Goal: Information Seeking & Learning: Find specific page/section

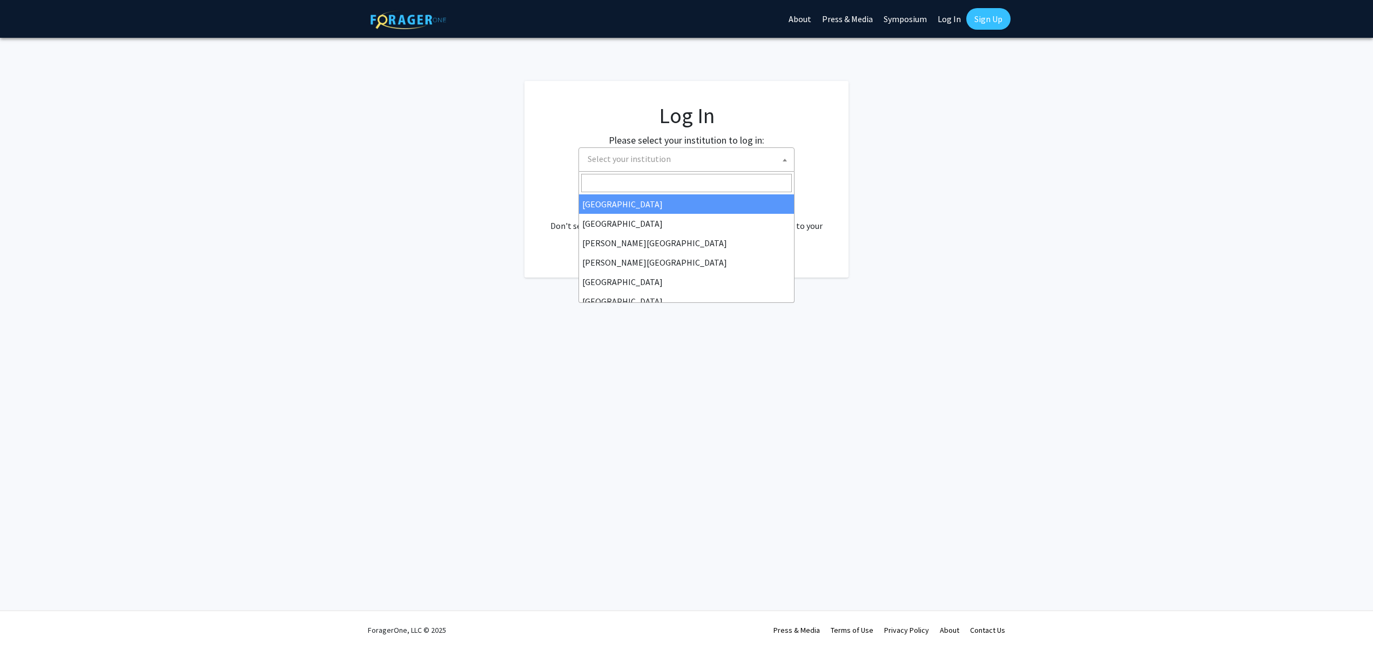
click at [626, 163] on span "Select your institution" at bounding box center [629, 158] width 83 height 11
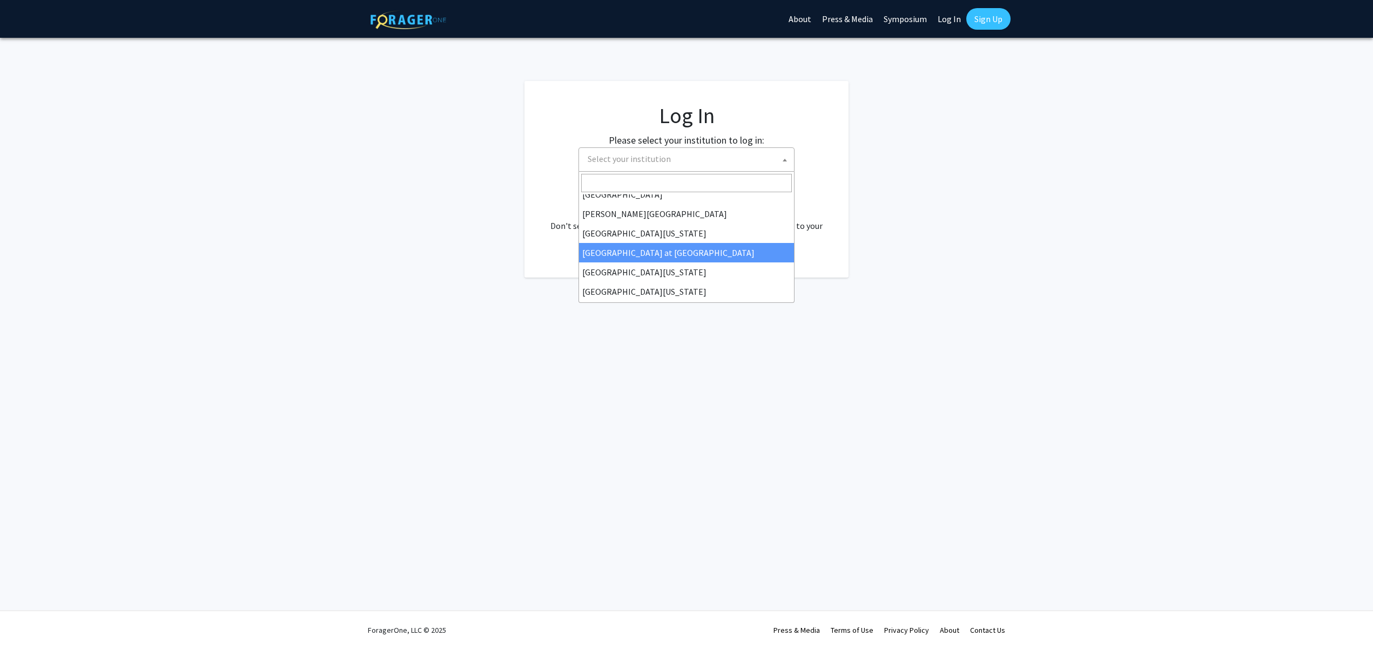
scroll to position [378, 0]
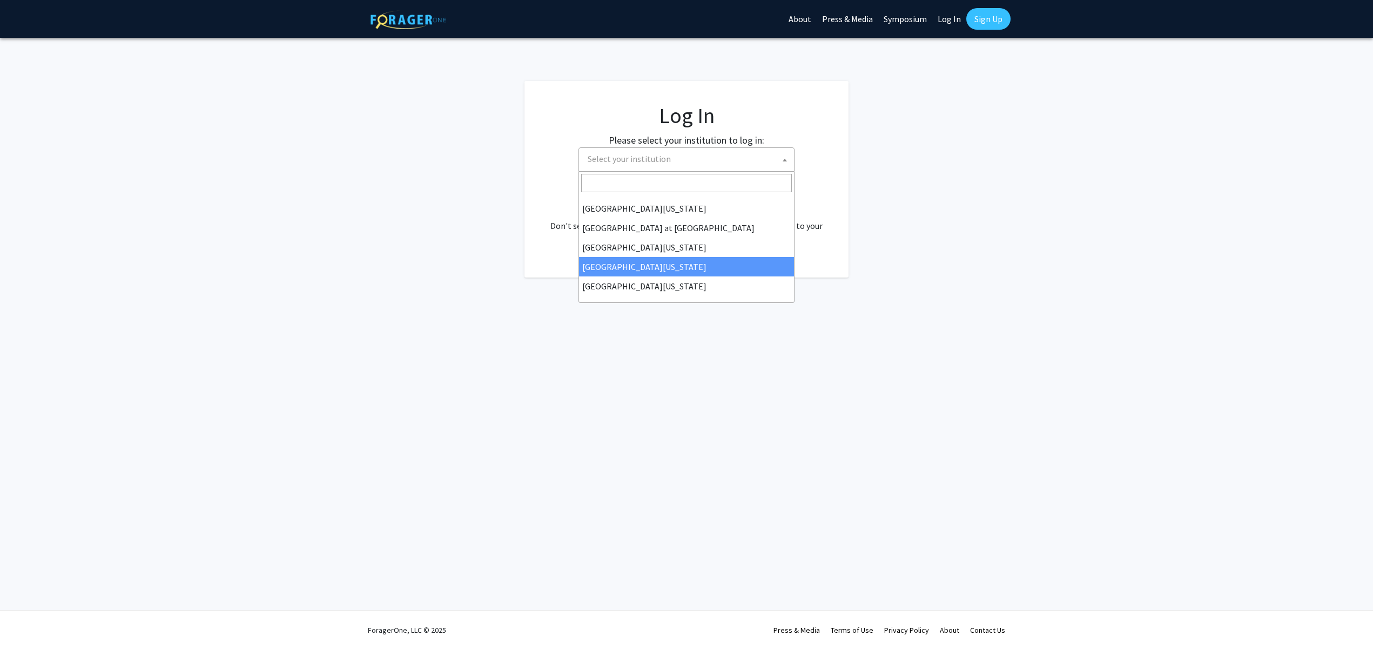
select select "31"
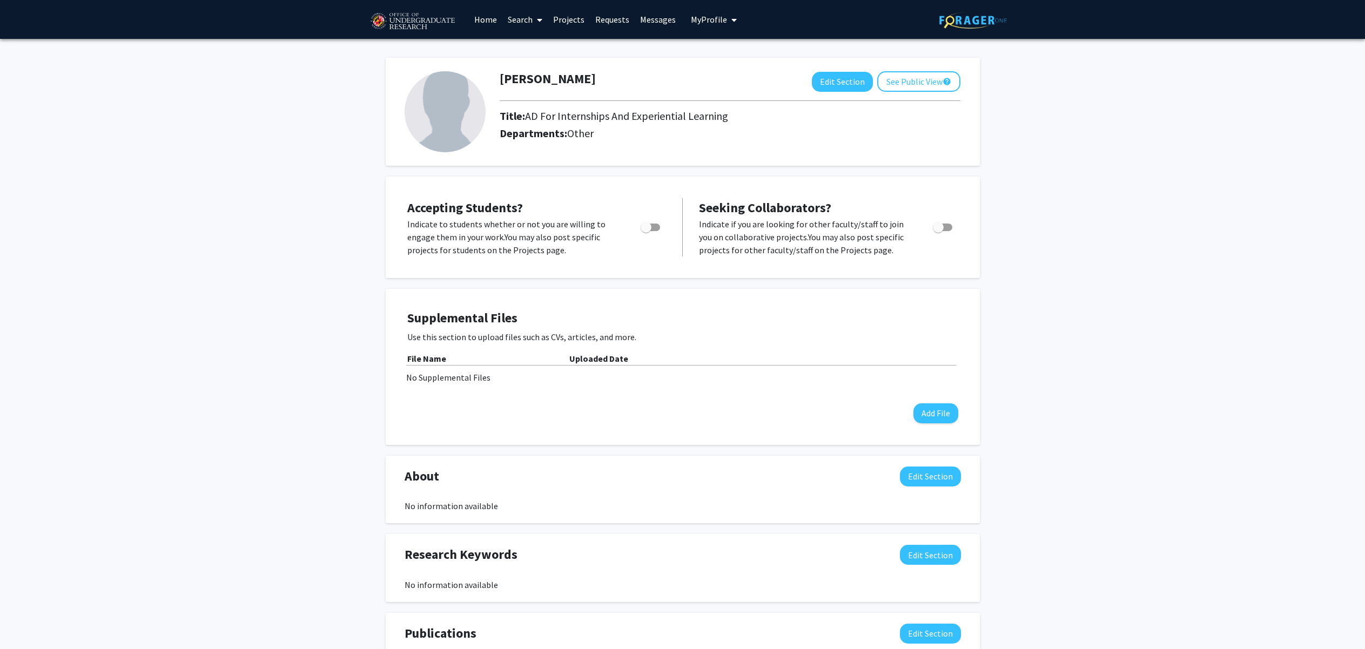
click at [513, 17] on link "Search" at bounding box center [524, 20] width 45 height 38
click at [531, 48] on span "Faculty/Staff" at bounding box center [541, 50] width 79 height 22
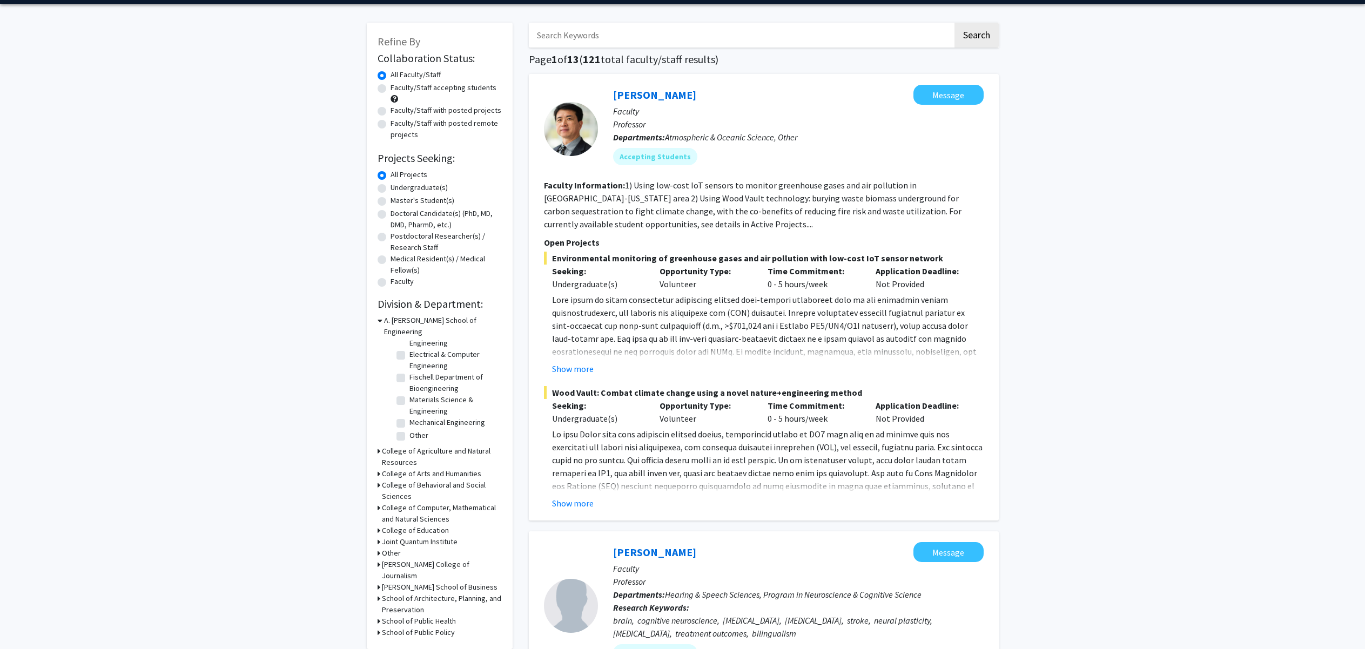
scroll to position [54, 0]
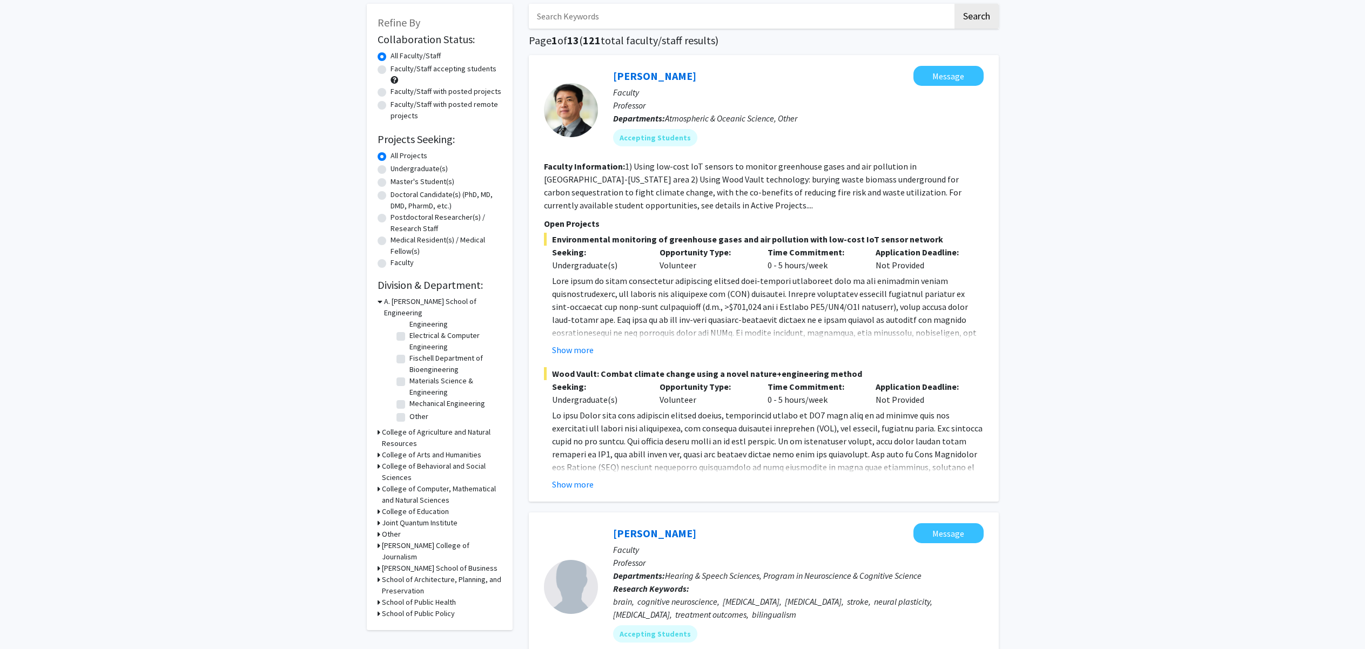
click at [386, 461] on h3 "College of Behavioral and Social Sciences" at bounding box center [442, 472] width 120 height 23
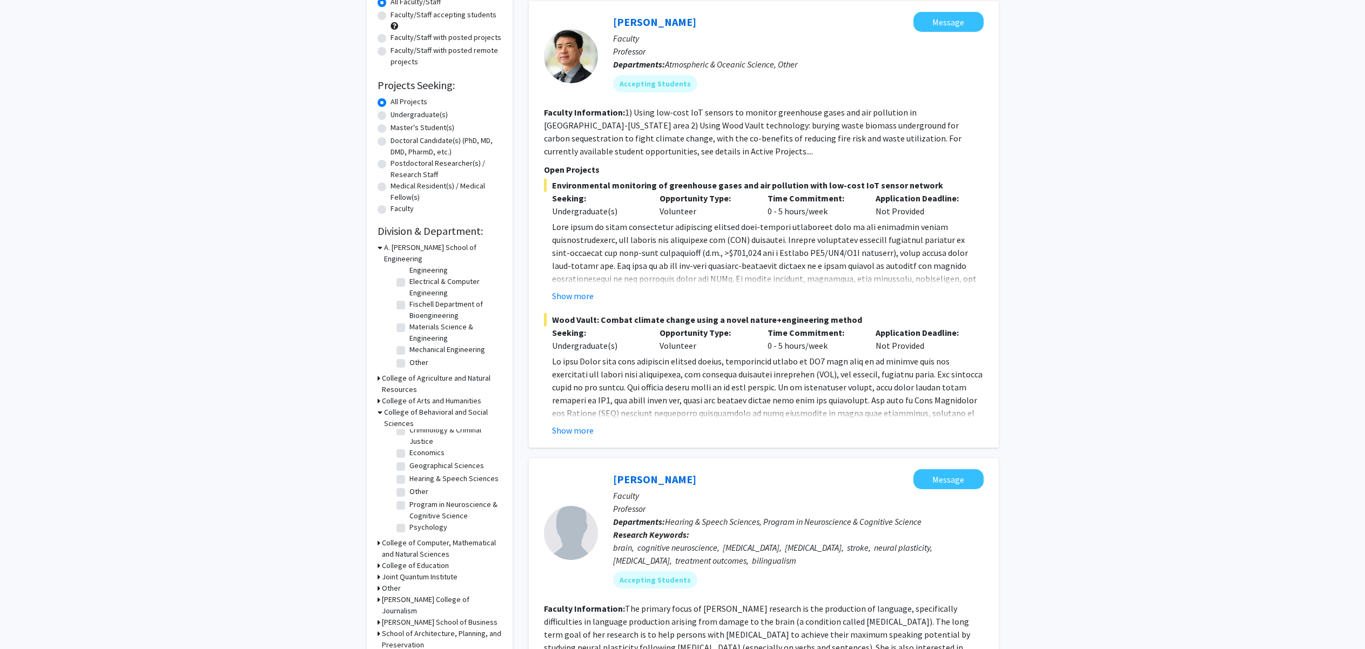
scroll to position [0, 0]
click at [409, 490] on label "Economics" at bounding box center [426, 495] width 35 height 11
click at [409, 490] on input "Economics" at bounding box center [412, 493] width 7 height 7
checkbox input "true"
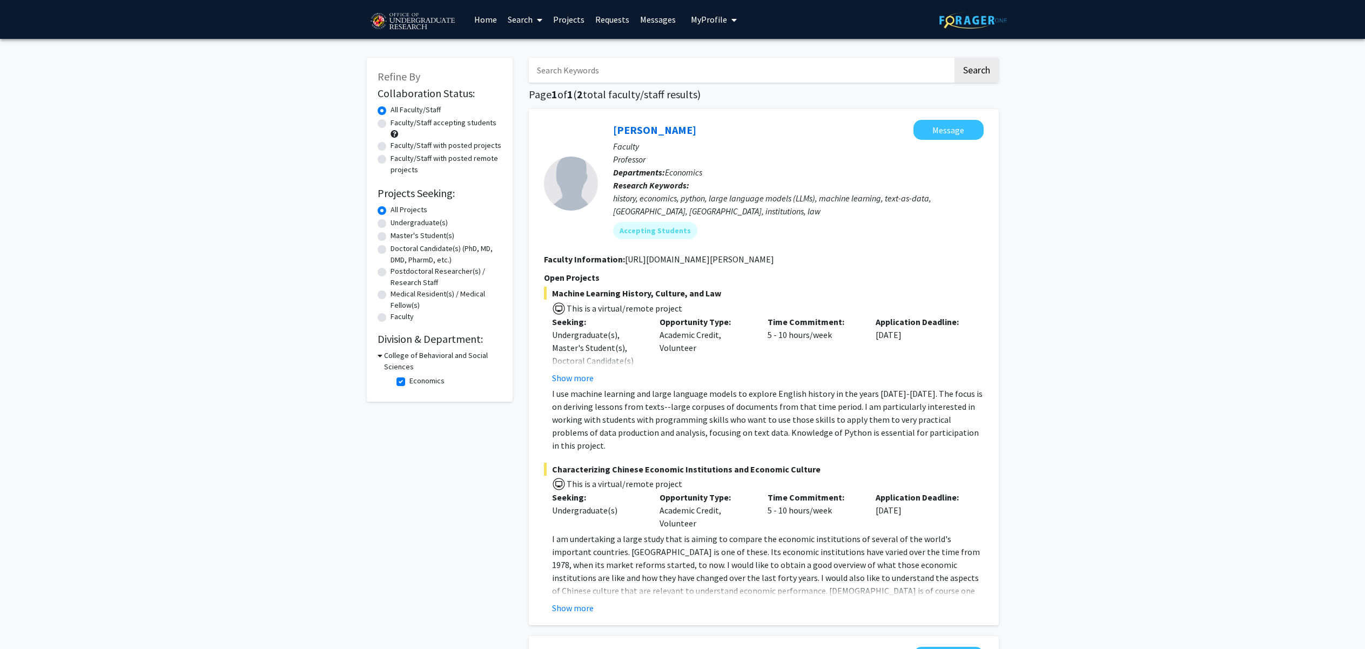
click at [380, 353] on icon at bounding box center [379, 355] width 5 height 11
click at [378, 357] on icon at bounding box center [378, 355] width 3 height 11
click at [409, 382] on label "Economics" at bounding box center [426, 380] width 35 height 11
click at [409, 382] on input "Economics" at bounding box center [412, 378] width 7 height 7
checkbox input "false"
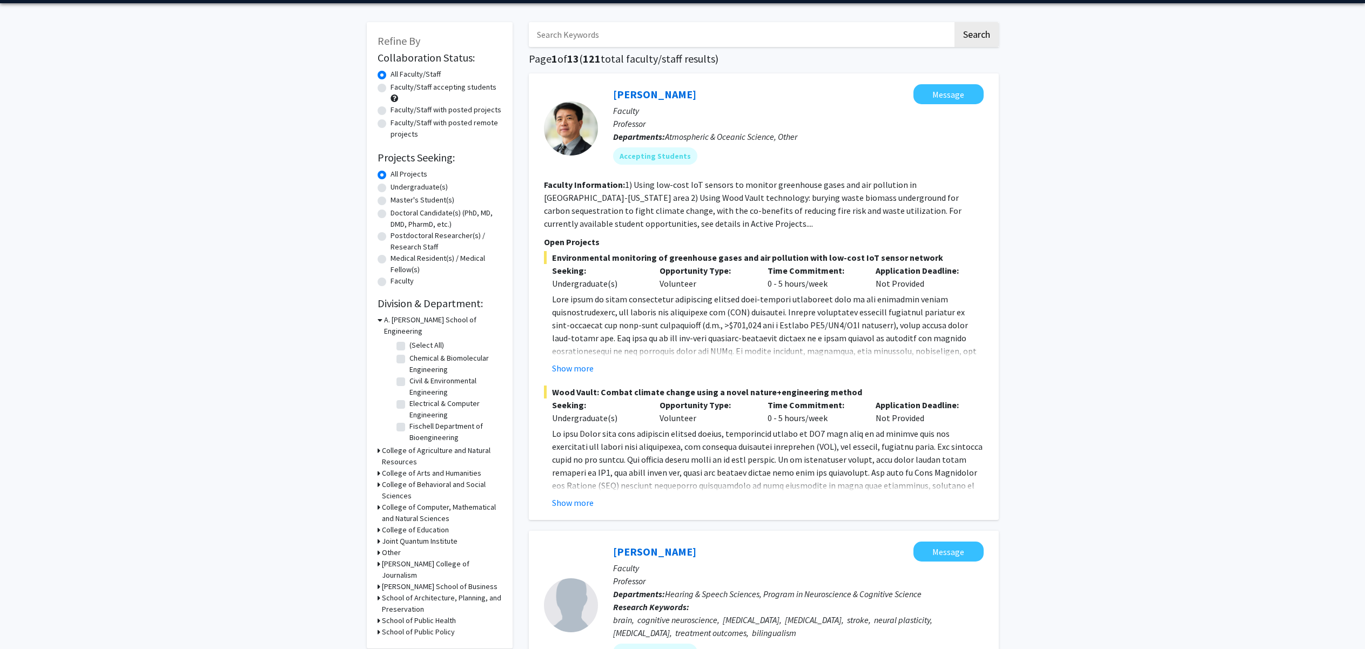
scroll to position [54, 0]
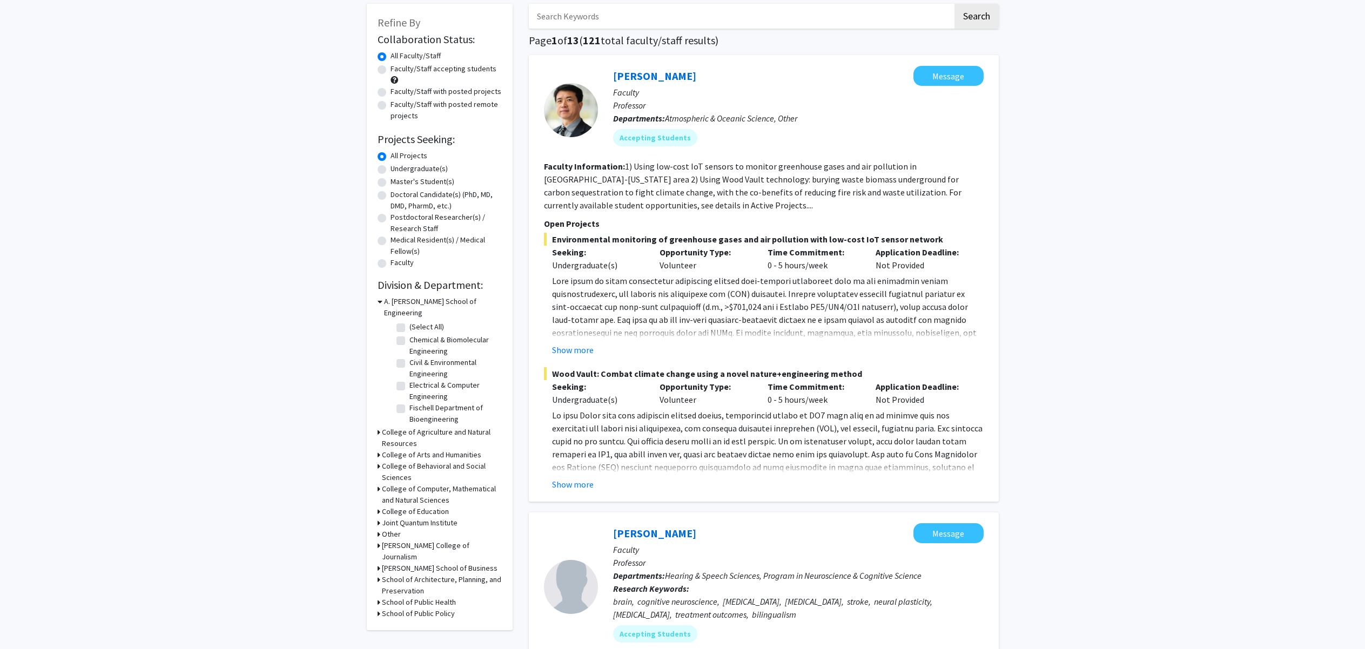
click at [412, 461] on h3 "College of Behavioral and Social Sciences" at bounding box center [442, 472] width 120 height 23
click at [409, 512] on label "Criminology & Criminal Justice" at bounding box center [454, 523] width 90 height 23
click at [409, 512] on input "Criminology & Criminal Justice" at bounding box center [412, 515] width 7 height 7
checkbox input "true"
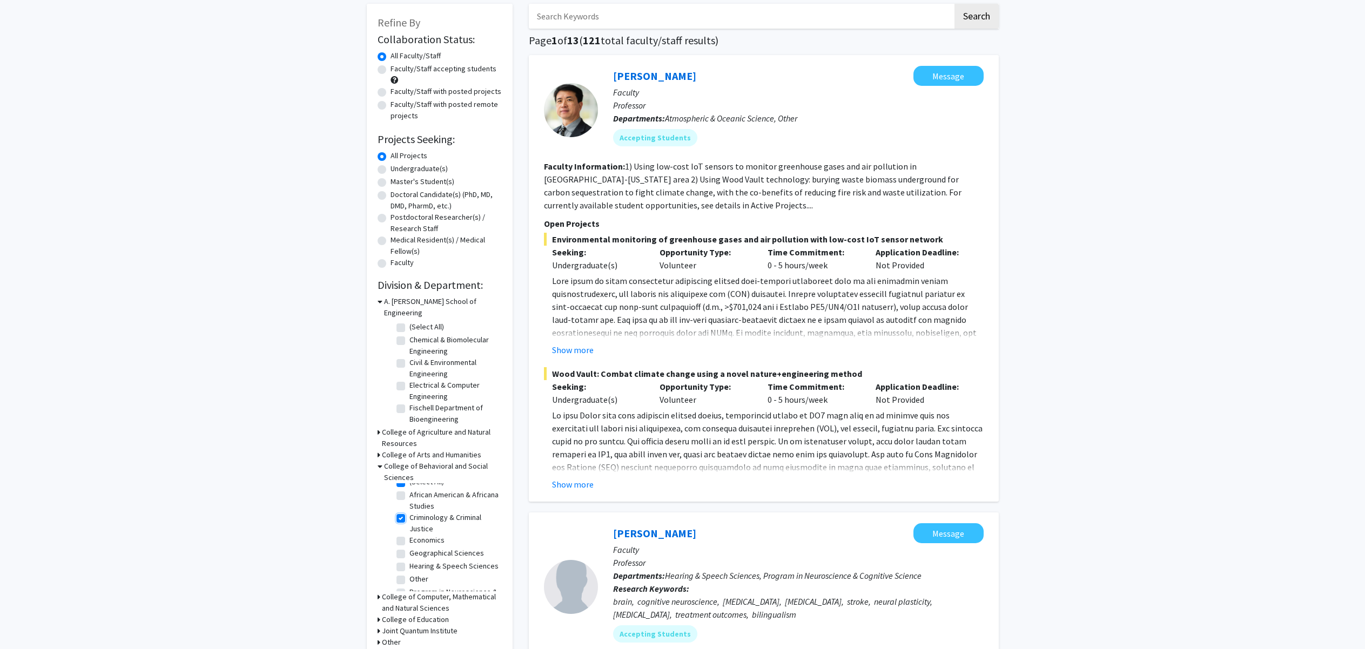
checkbox input "true"
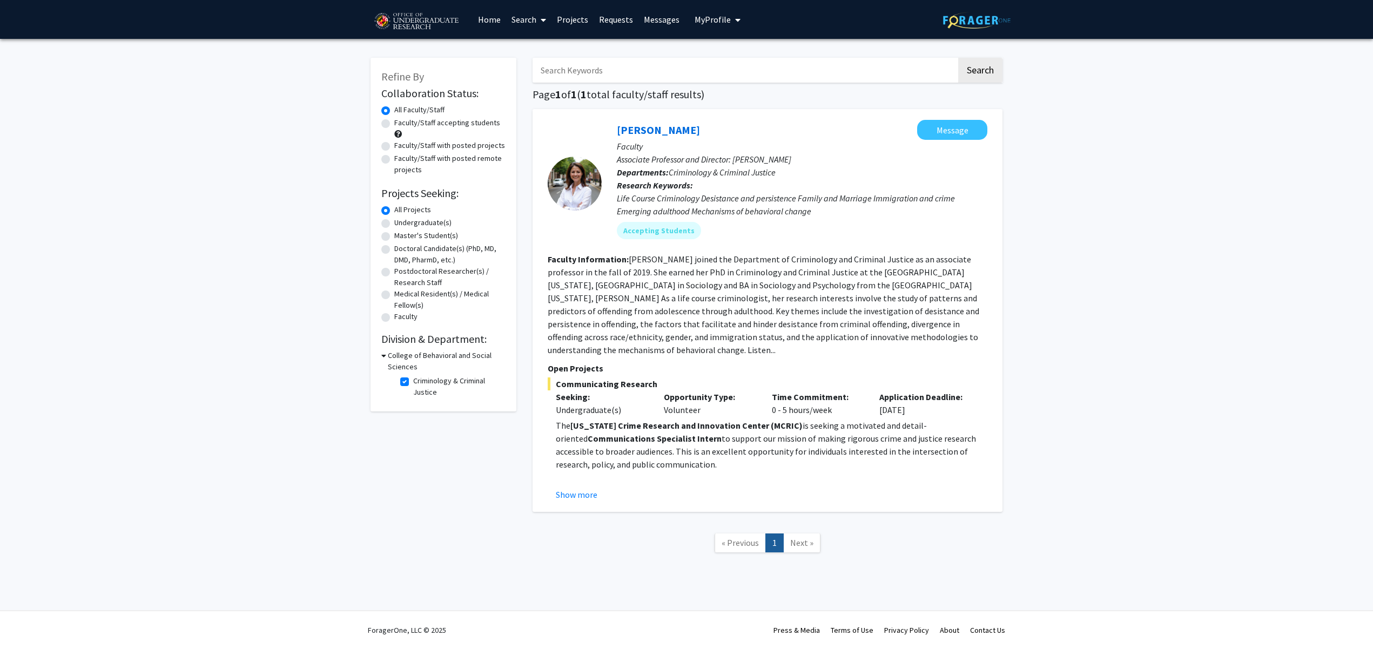
click at [402, 18] on img at bounding box center [415, 21] width 91 height 27
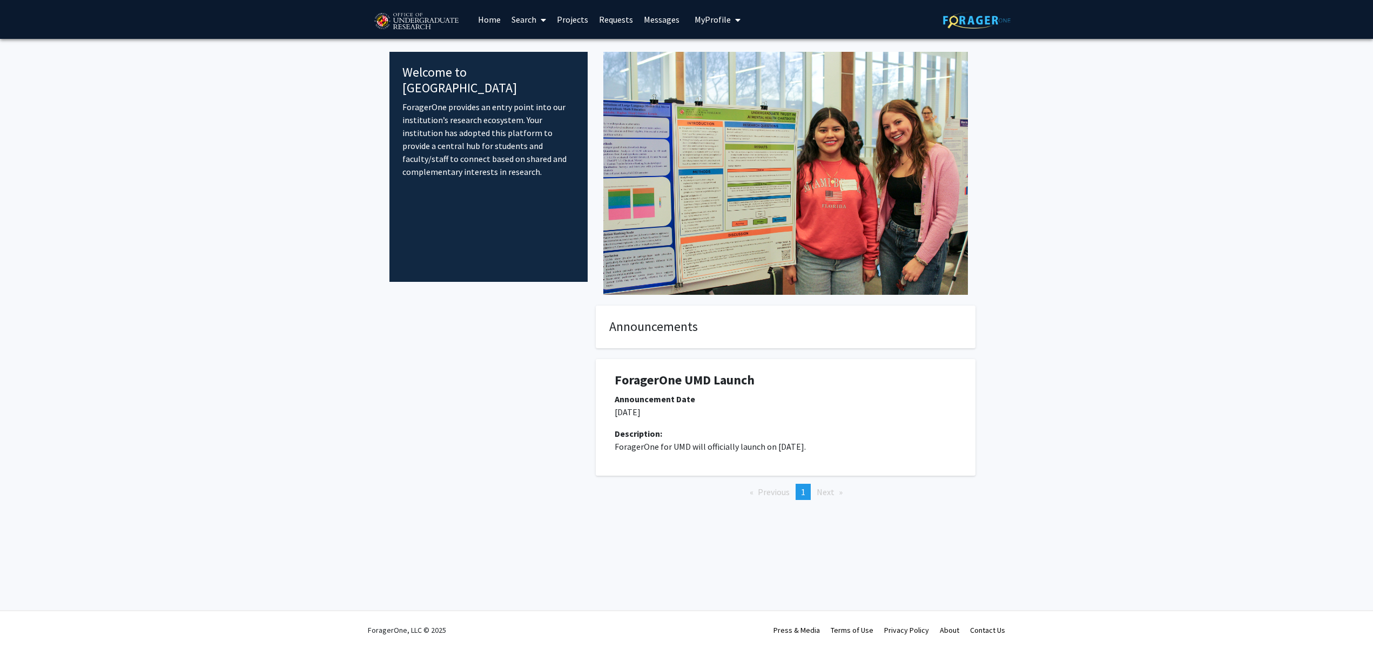
click at [414, 16] on img at bounding box center [415, 21] width 91 height 27
click at [384, 19] on img at bounding box center [415, 21] width 91 height 27
